Goal: Transaction & Acquisition: Subscribe to service/newsletter

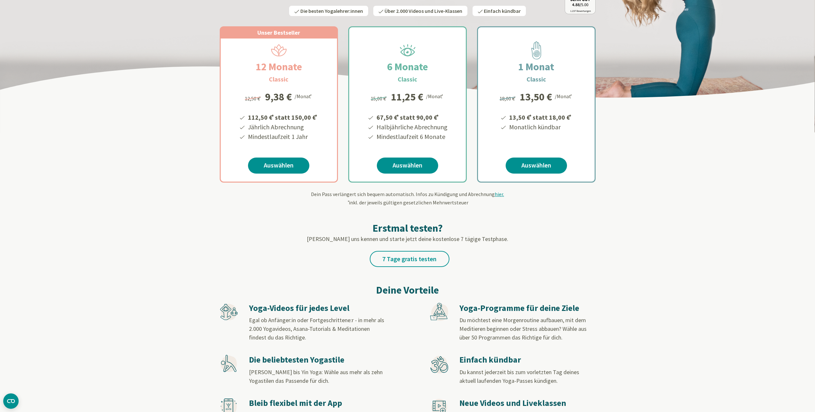
scroll to position [96, 0]
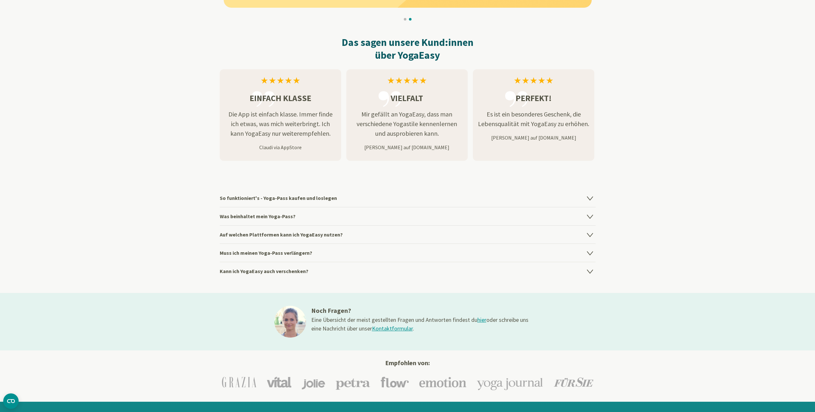
scroll to position [771, 0]
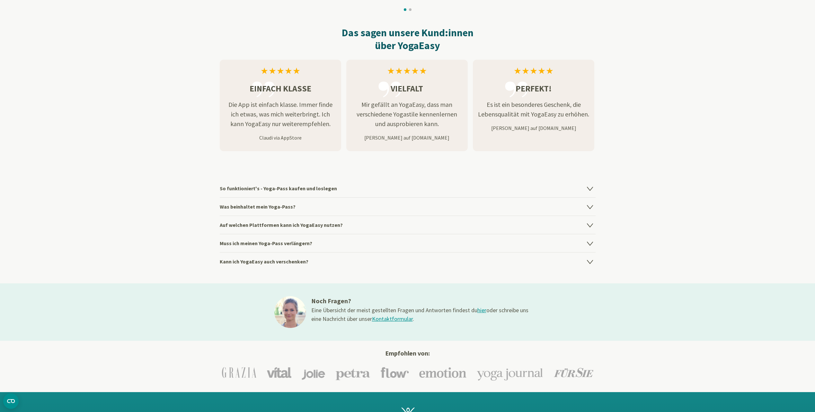
click at [591, 226] on icon at bounding box center [589, 226] width 5 height 4
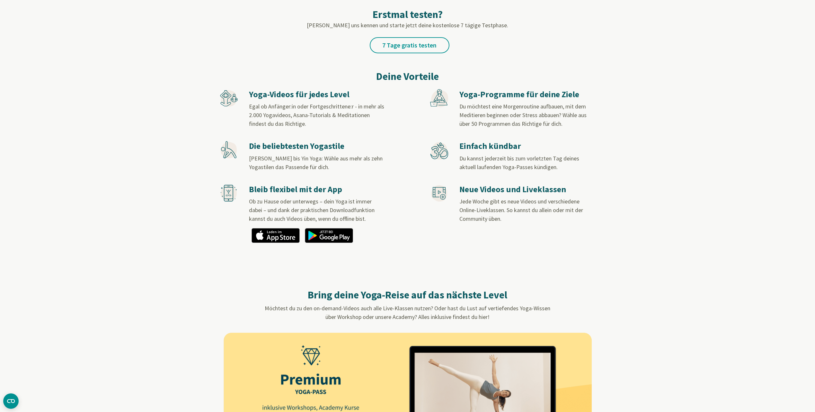
scroll to position [321, 0]
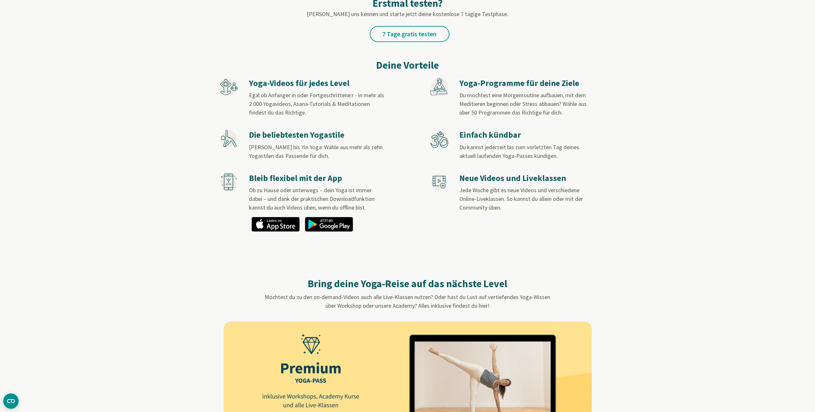
click at [326, 84] on h3 "Yoga-Videos für jedes Level" at bounding box center [317, 83] width 136 height 11
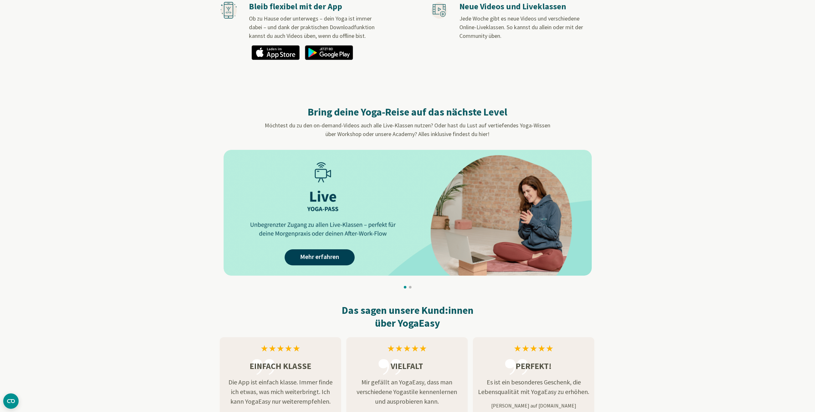
scroll to position [546, 0]
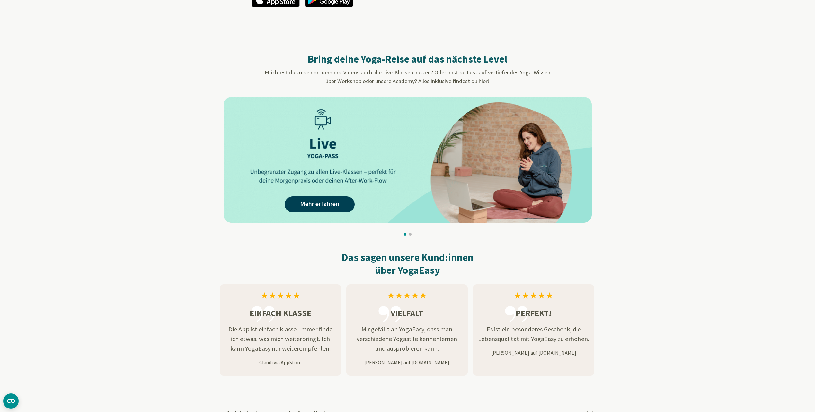
click at [413, 151] on img at bounding box center [408, 160] width 368 height 126
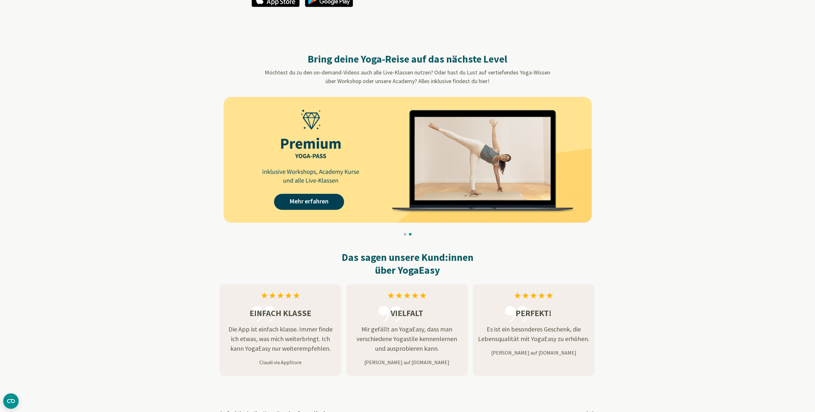
click at [564, 174] on img at bounding box center [408, 160] width 368 height 126
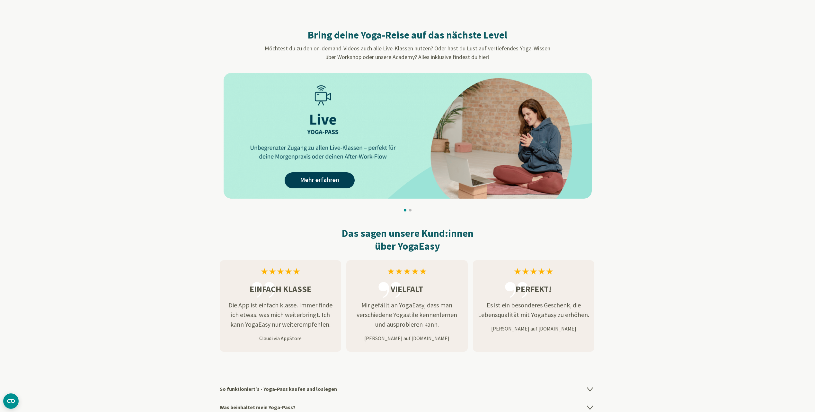
scroll to position [771, 0]
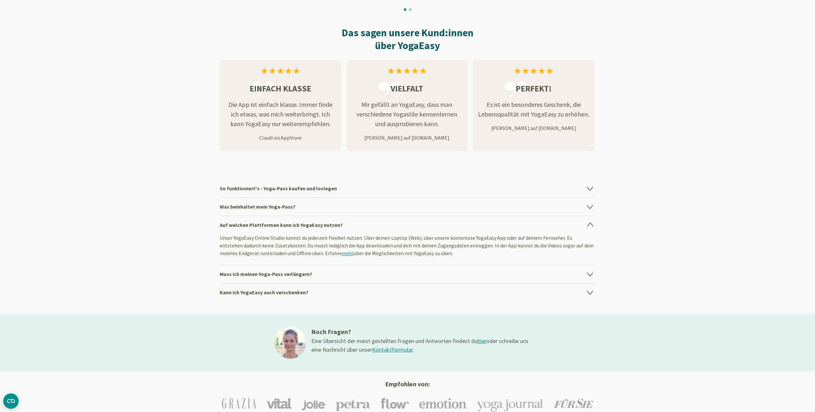
click at [590, 209] on icon at bounding box center [590, 207] width 8 height 8
